Goal: Book appointment/travel/reservation

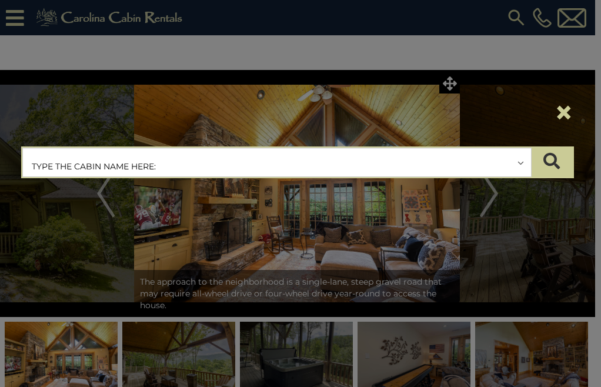
click at [138, 163] on input "text" at bounding box center [277, 162] width 508 height 29
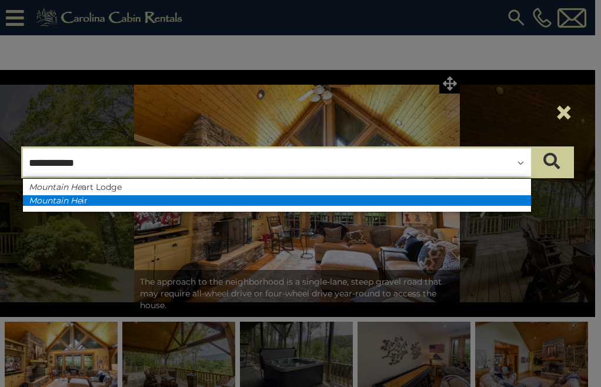
type input "**********"
click at [103, 197] on li "Mountain He ir" at bounding box center [277, 200] width 508 height 11
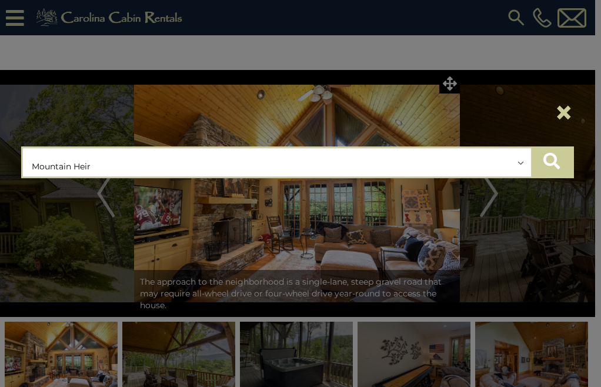
click at [564, 168] on button "submit" at bounding box center [551, 162] width 41 height 29
